Goal: Communication & Community: Ask a question

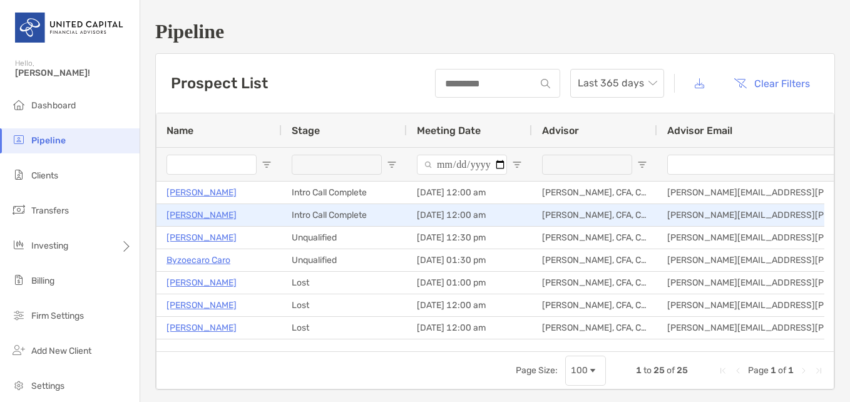
click at [190, 217] on p "[PERSON_NAME]" at bounding box center [201, 215] width 70 height 16
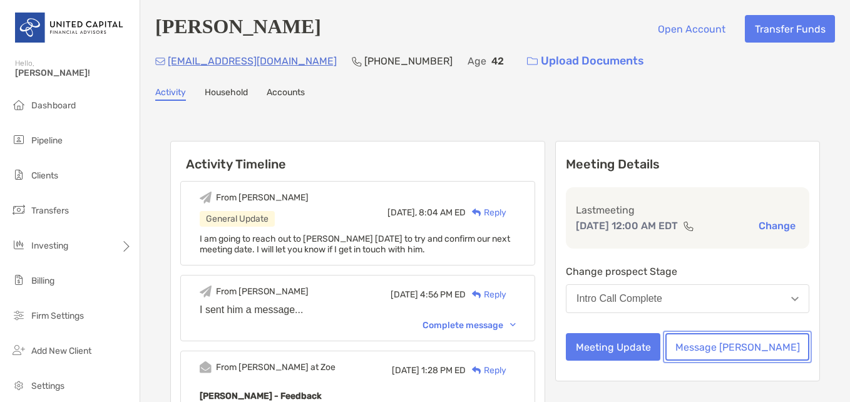
click at [743, 344] on button "Message Zoe" at bounding box center [737, 347] width 144 height 28
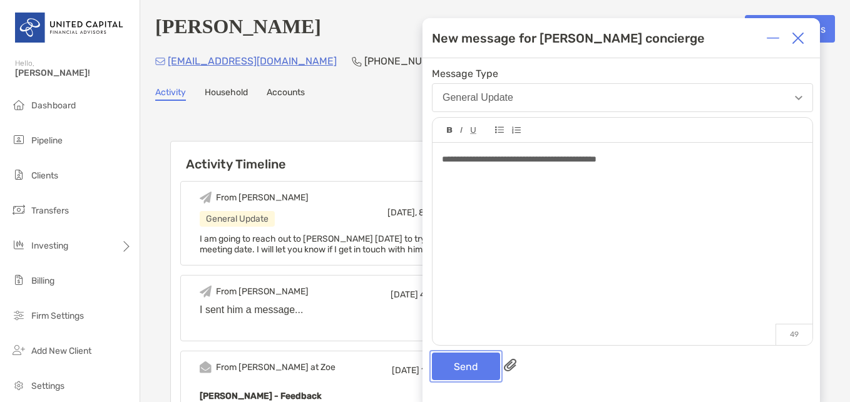
click at [470, 371] on button "Send" at bounding box center [466, 366] width 68 height 28
